Goal: Navigation & Orientation: Find specific page/section

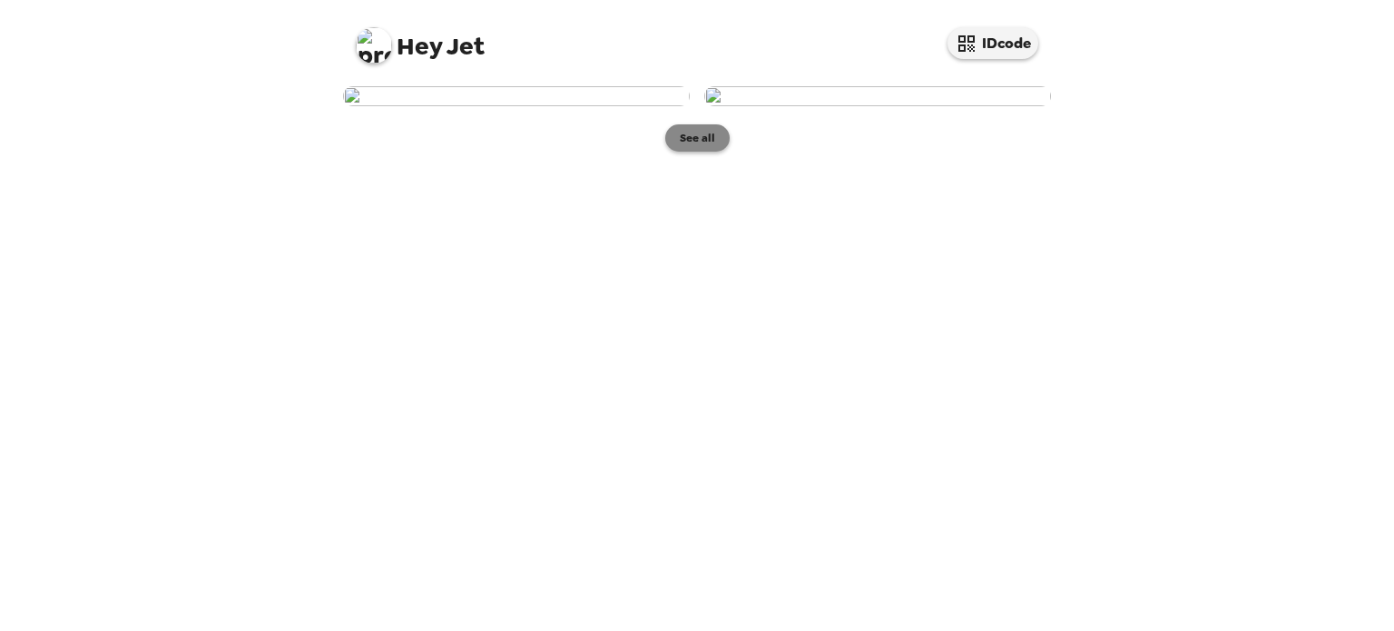
click at [697, 152] on button "See all" at bounding box center [697, 137] width 64 height 27
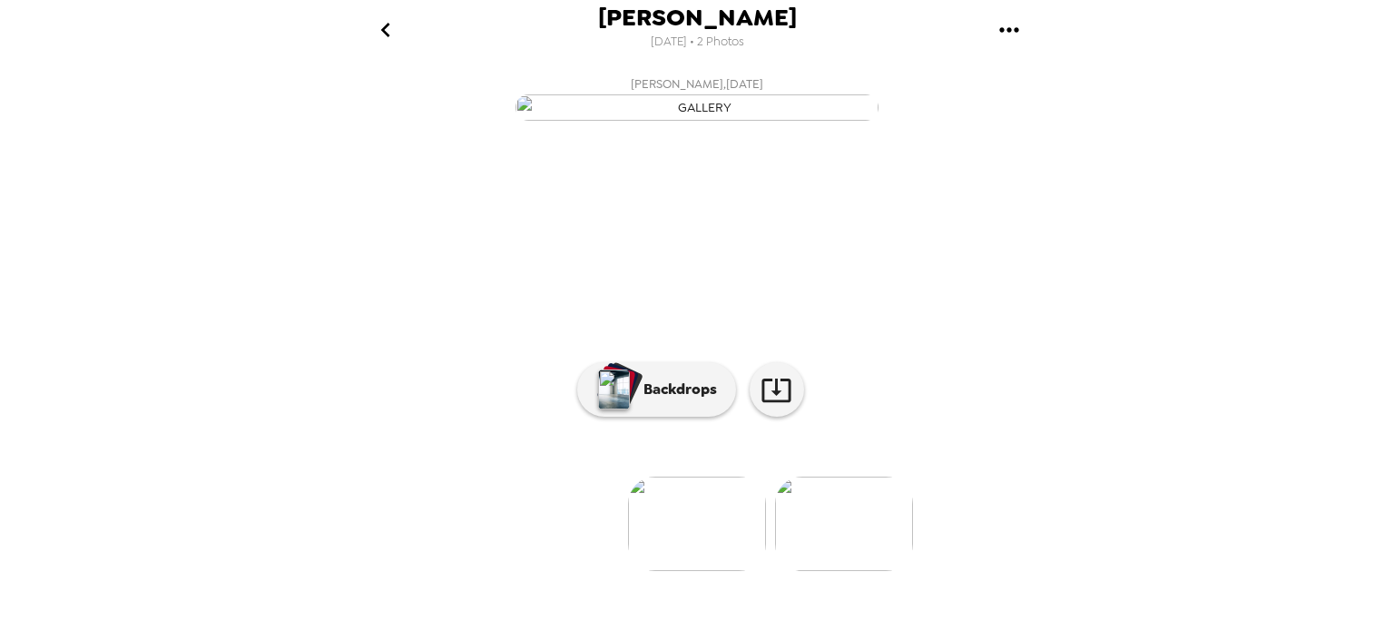
scroll to position [153, 0]
click at [685, 400] on p "Backdrops" at bounding box center [675, 389] width 83 height 22
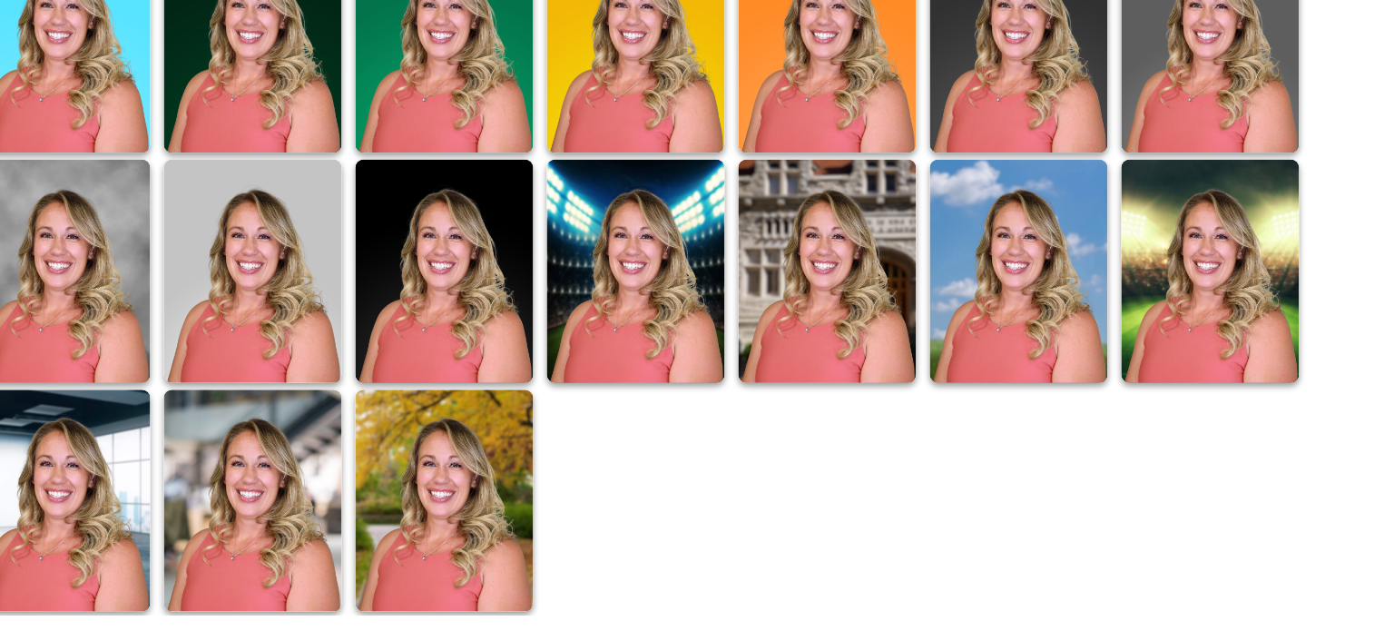
scroll to position [390, 0]
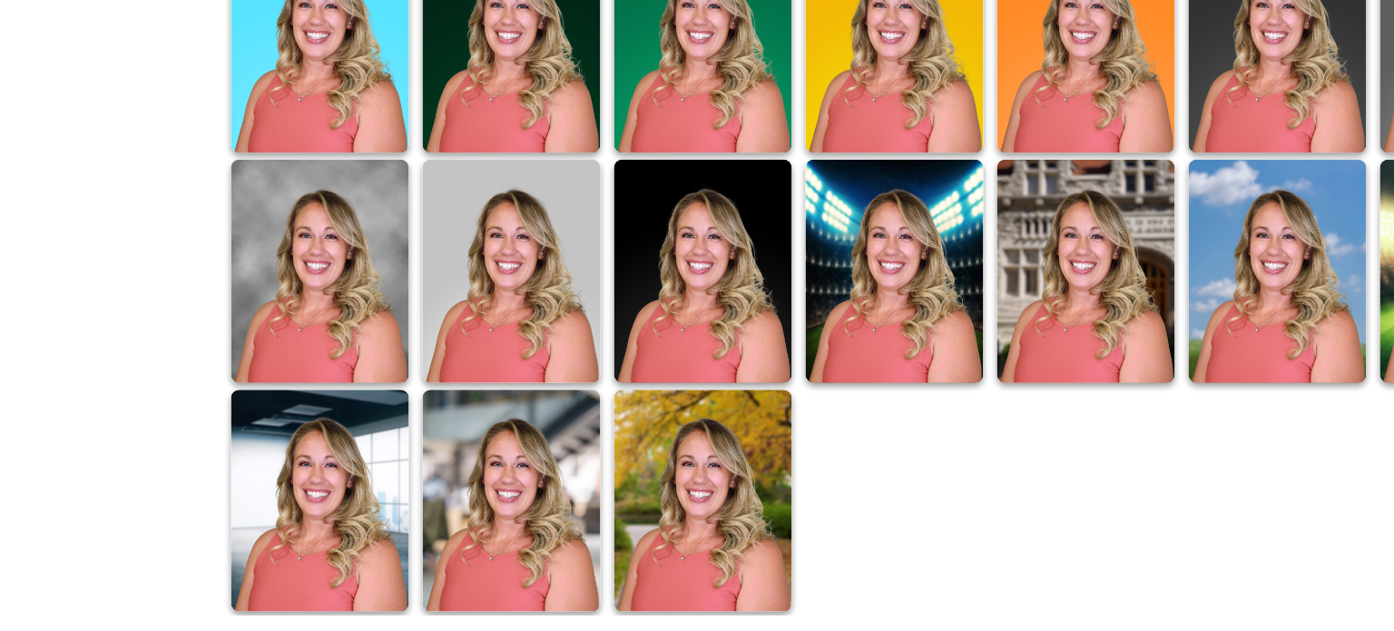
click at [383, 496] on img at bounding box center [386, 436] width 96 height 121
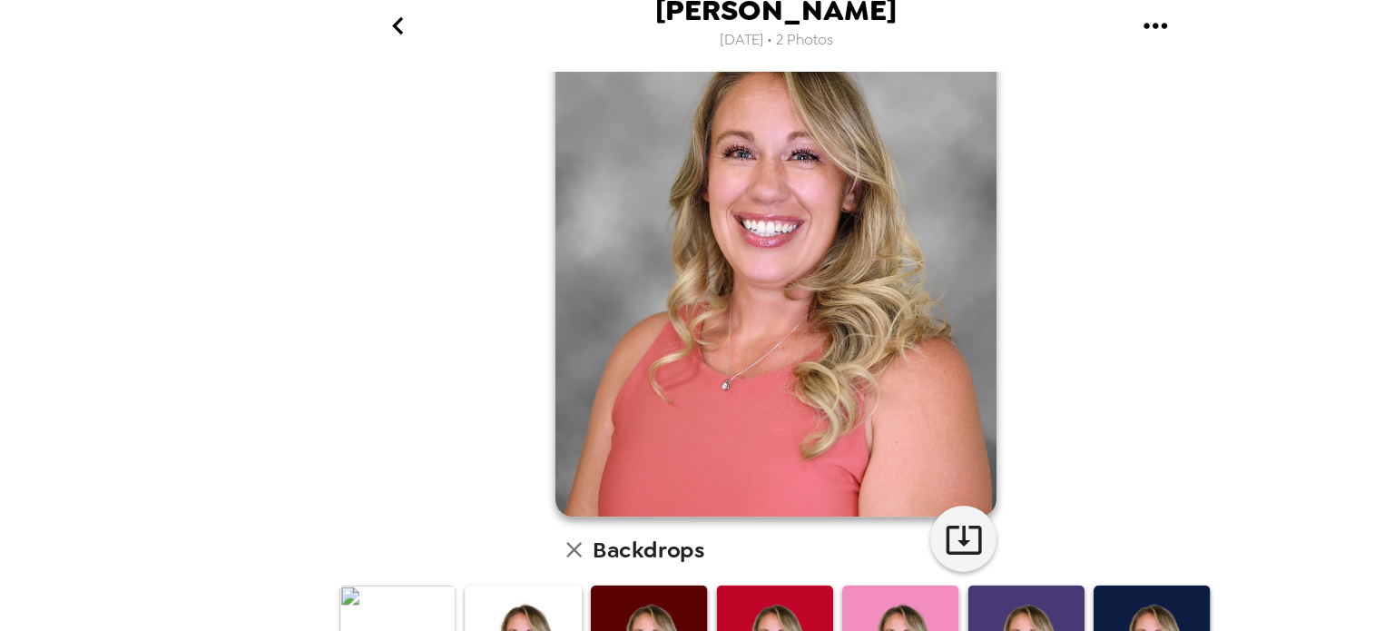
scroll to position [104, 0]
click at [836, 446] on icon "button" at bounding box center [852, 452] width 32 height 32
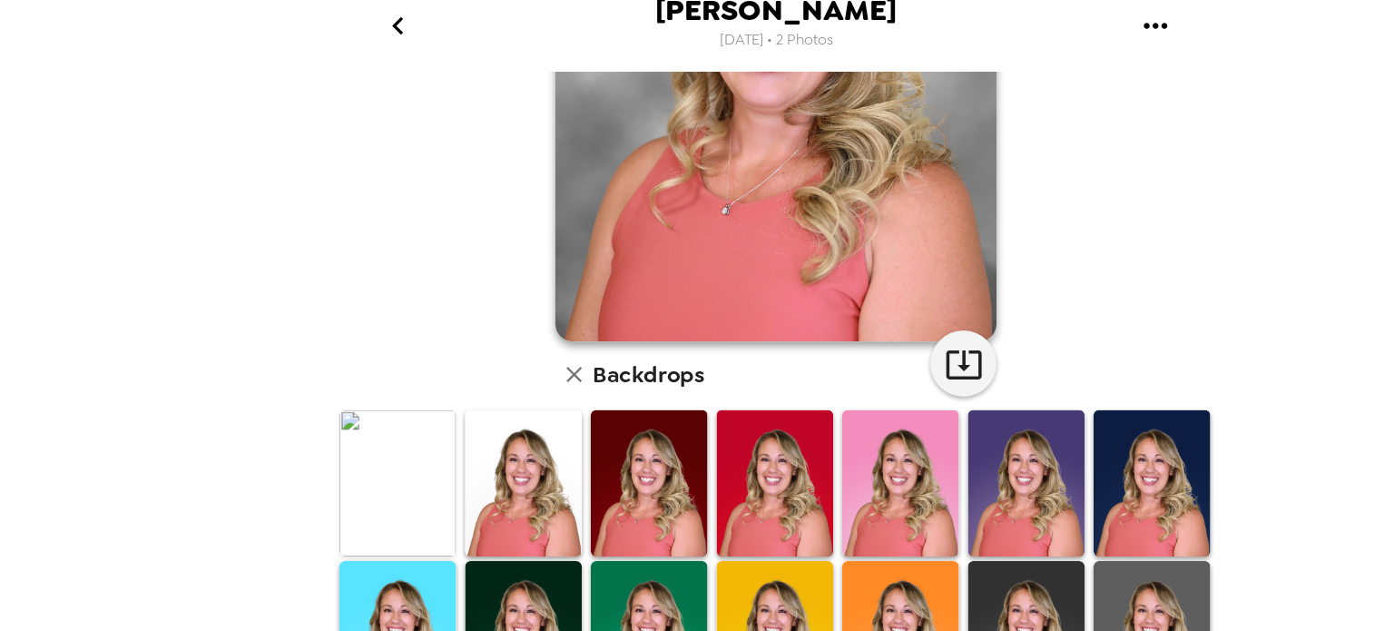
scroll to position [273, 0]
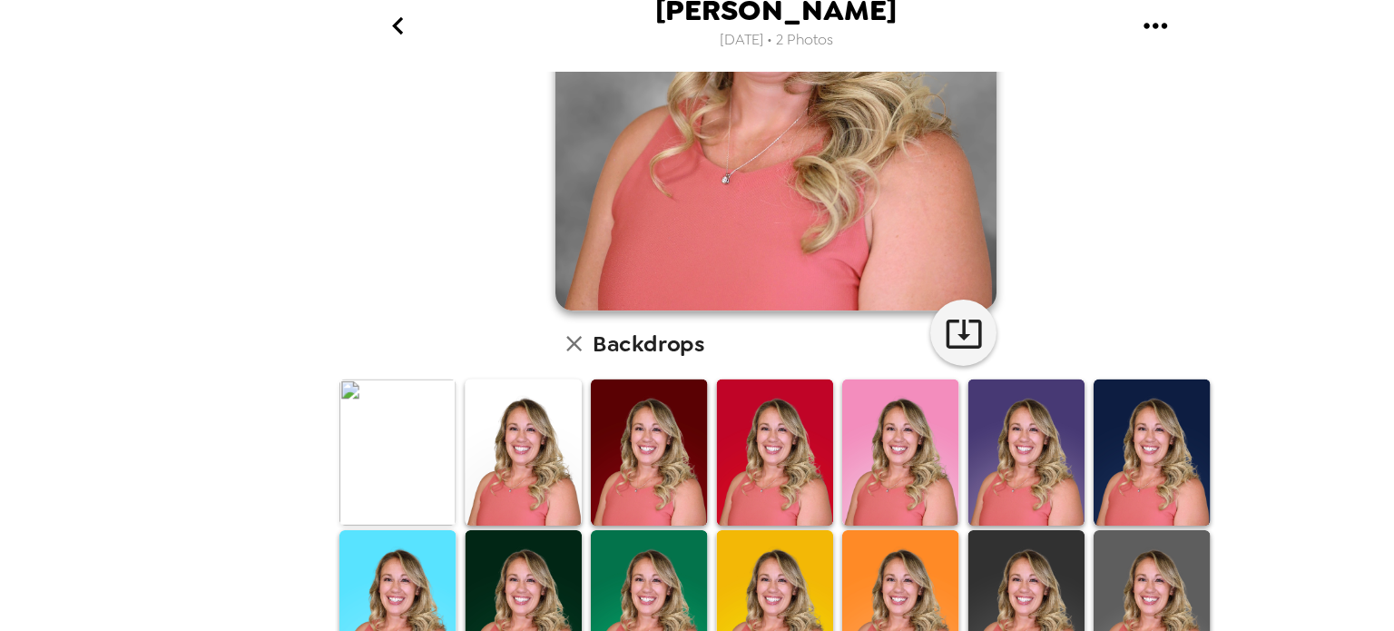
click at [497, 387] on img at bounding box center [489, 380] width 96 height 121
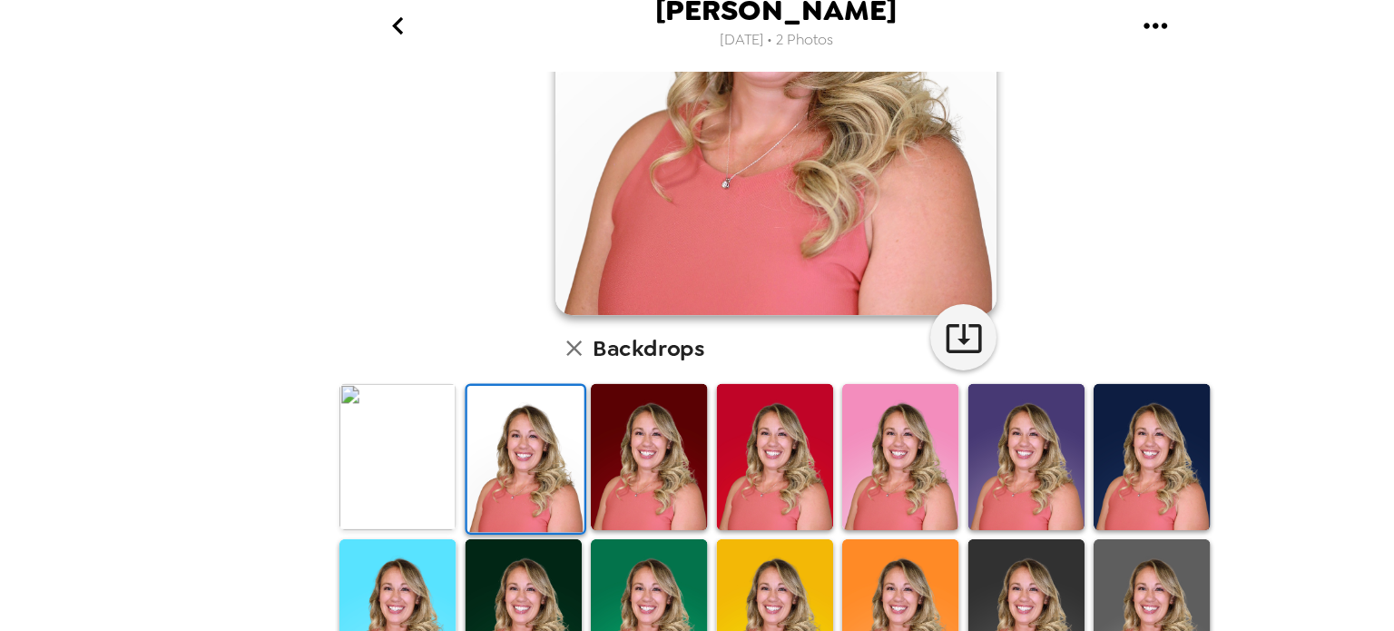
scroll to position [270, 0]
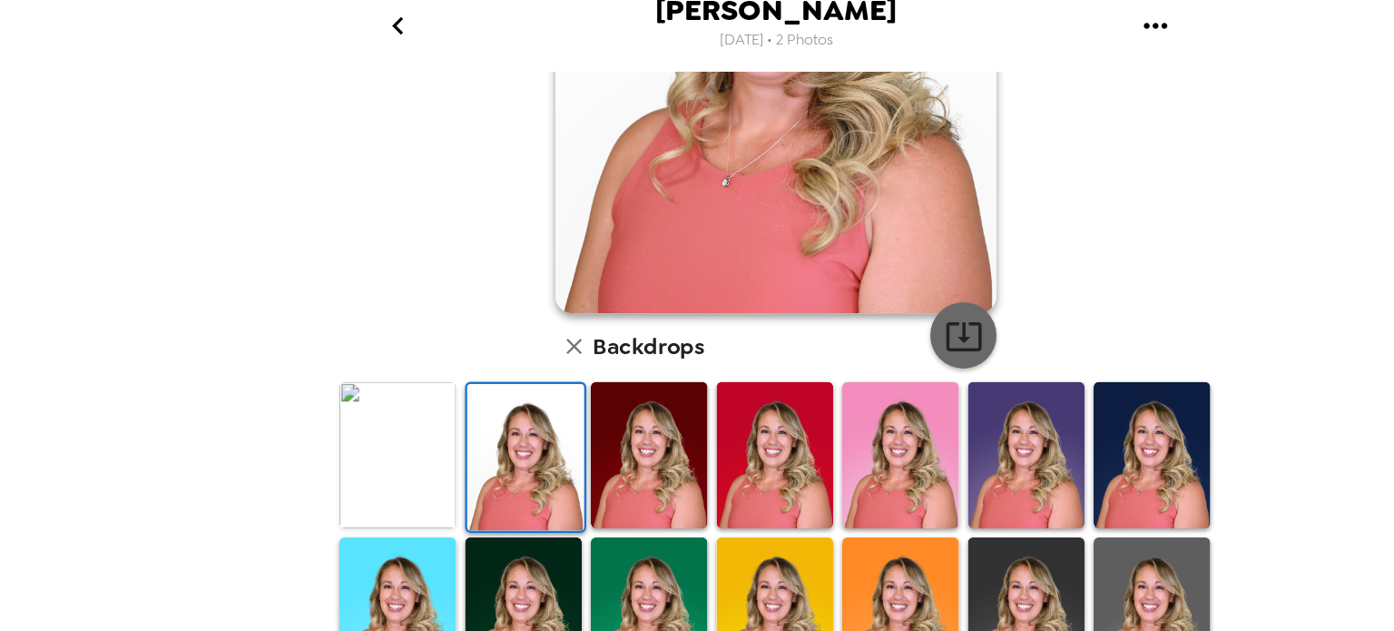
click at [849, 287] on icon "button" at bounding box center [852, 286] width 32 height 32
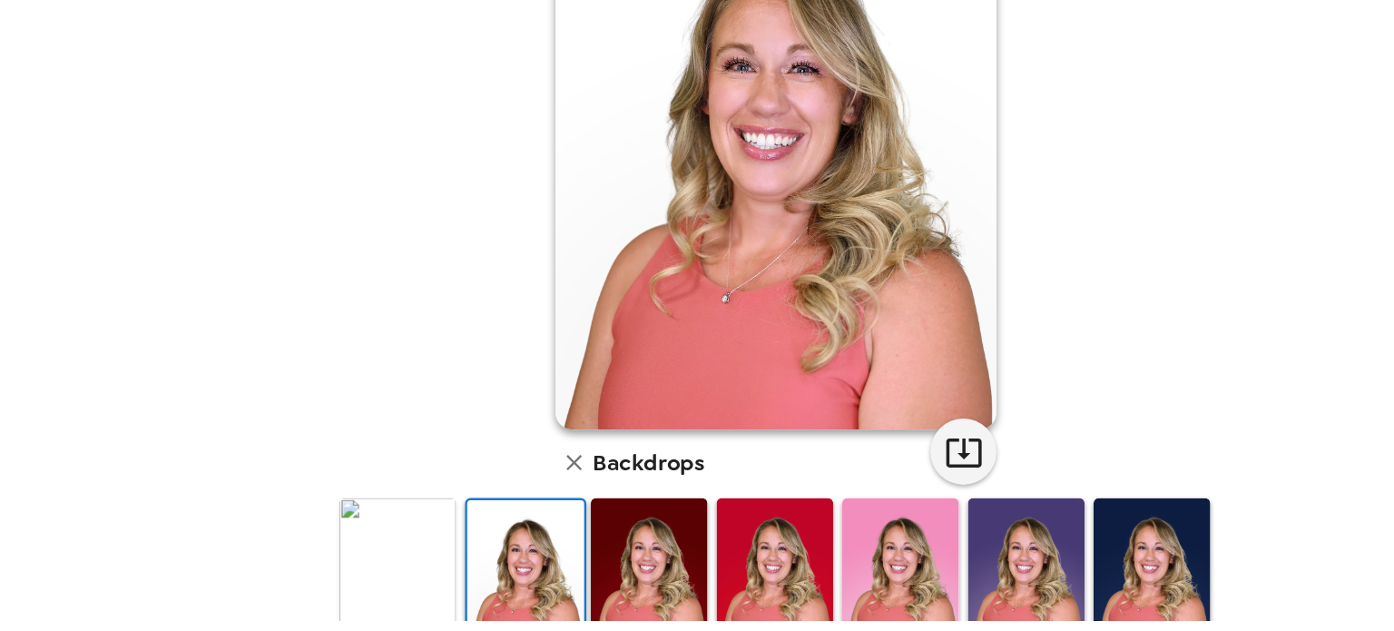
scroll to position [0, 0]
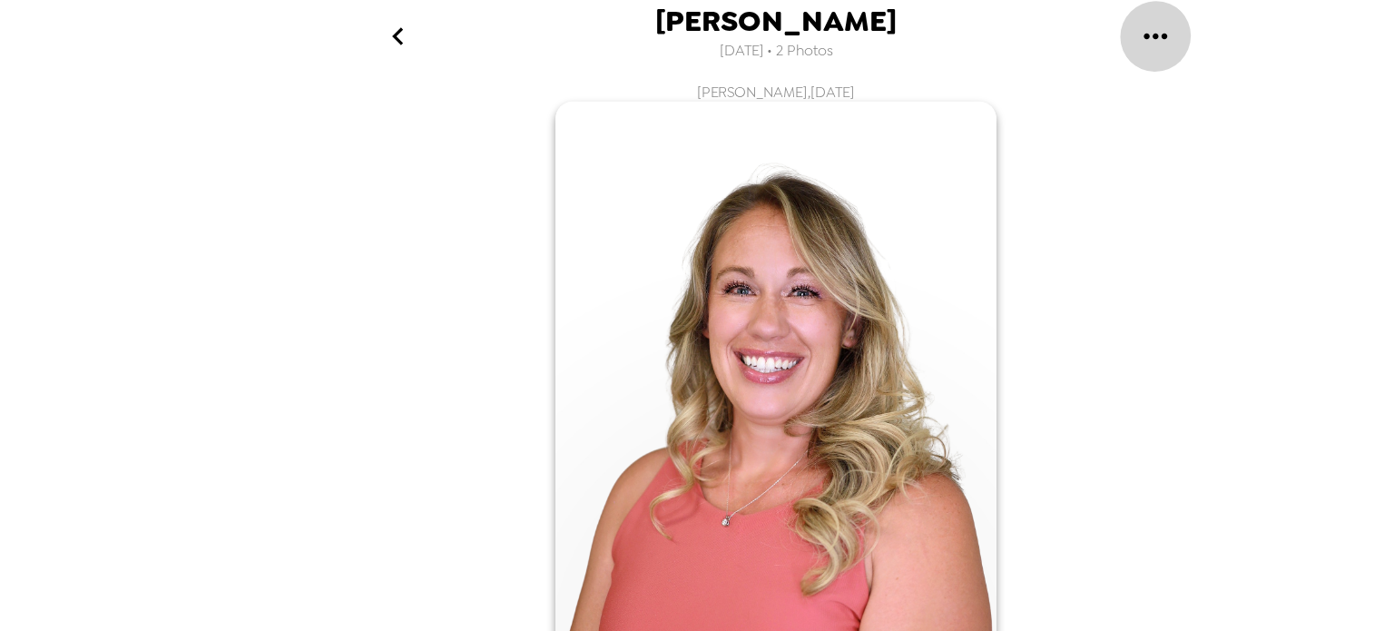
click at [1016, 33] on icon "gallery menu" at bounding box center [1009, 29] width 29 height 29
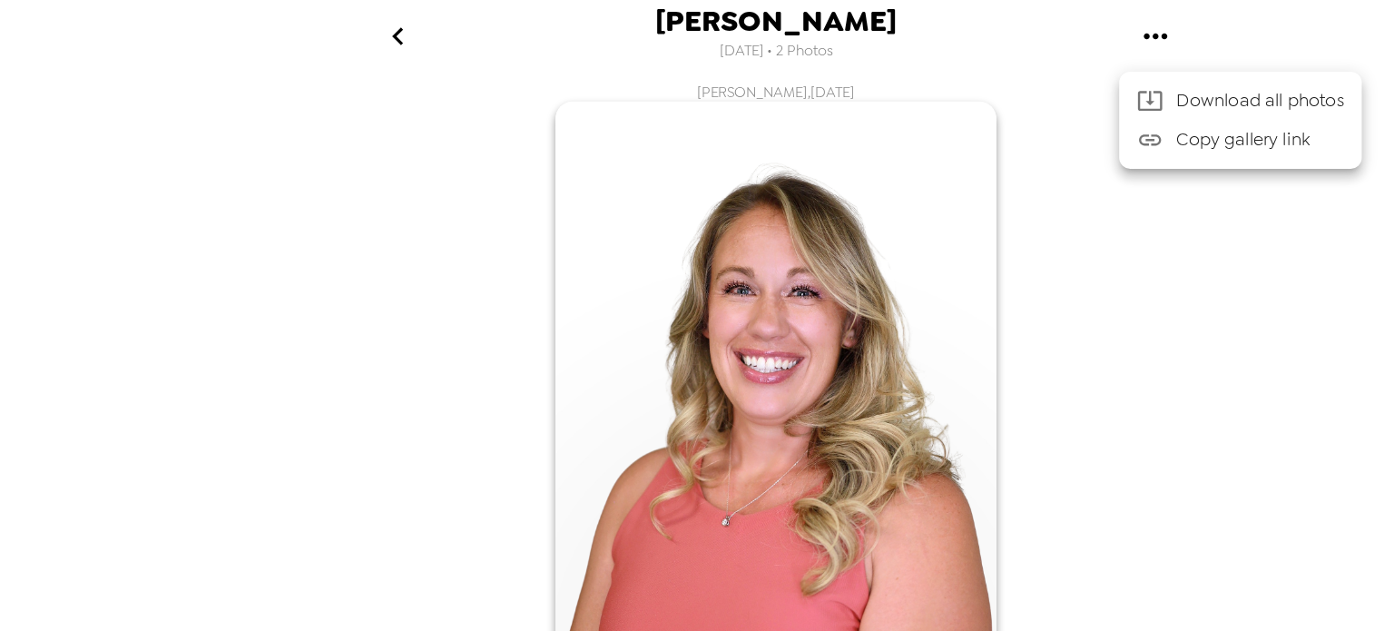
click at [1016, 33] on div at bounding box center [697, 315] width 1394 height 631
